Goal: Transaction & Acquisition: Subscribe to service/newsletter

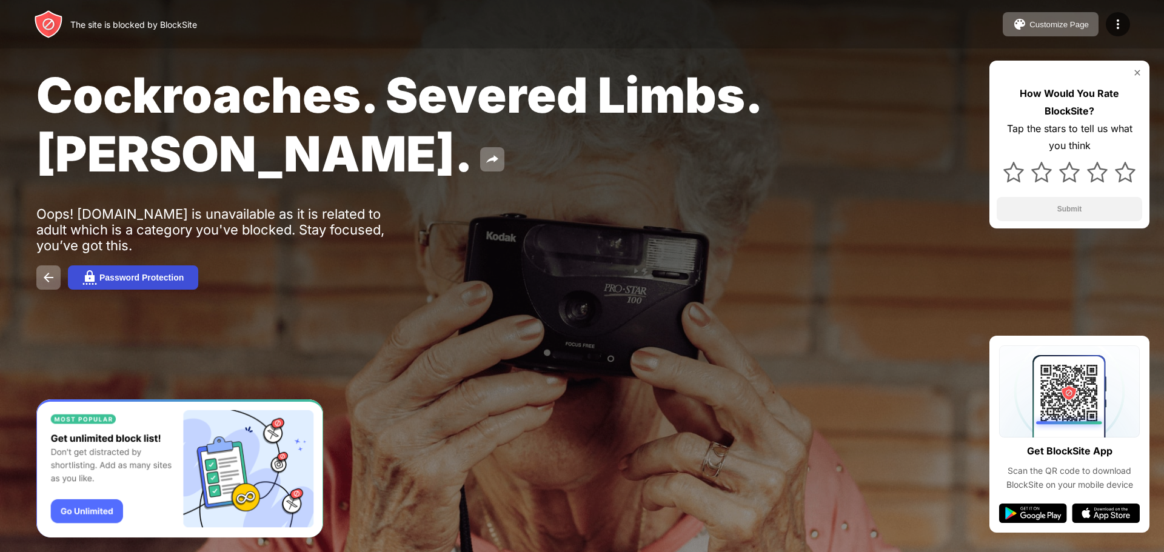
click at [154, 278] on div "Password Protection" at bounding box center [141, 278] width 84 height 10
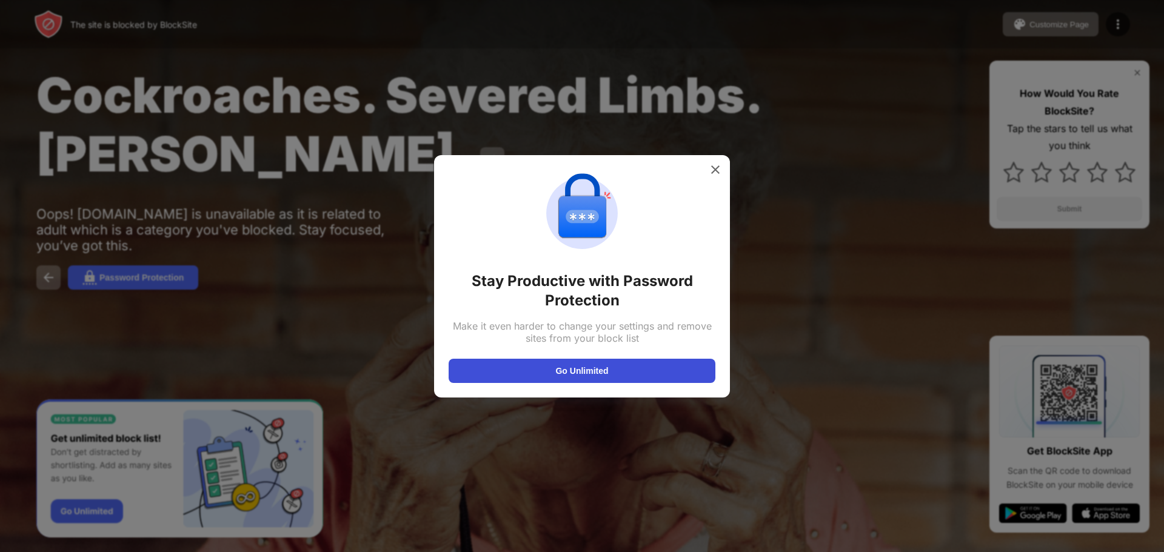
click at [582, 375] on button "Go Unlimited" at bounding box center [582, 371] width 267 height 24
click at [621, 153] on div at bounding box center [582, 276] width 1164 height 552
